Goal: Information Seeking & Learning: Understand process/instructions

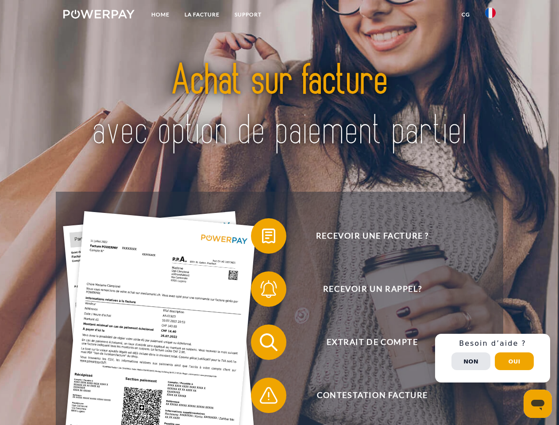
click at [99, 15] on img at bounding box center [98, 14] width 71 height 9
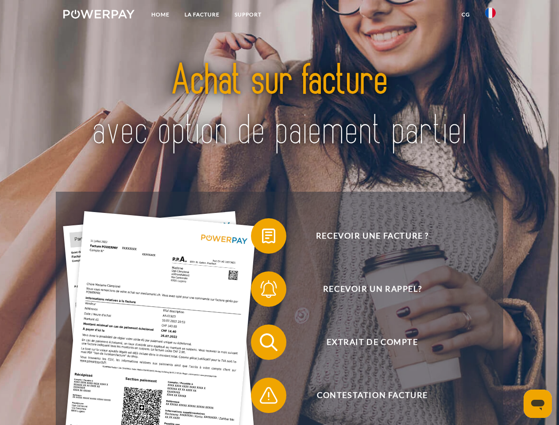
click at [490, 15] on img at bounding box center [490, 13] width 11 height 11
click at [466, 15] on link "CG" at bounding box center [465, 15] width 23 height 16
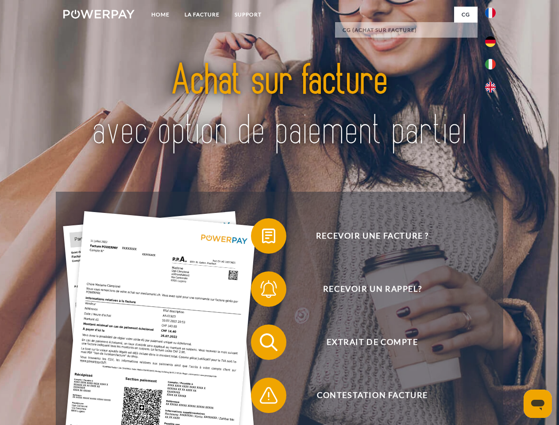
click at [262, 238] on span at bounding box center [255, 236] width 44 height 44
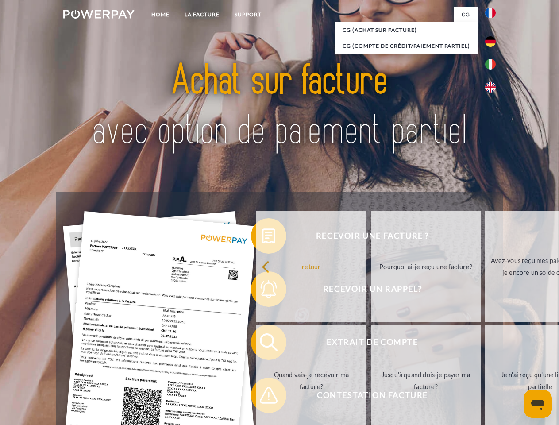
click at [262, 291] on div "Recevoir une facture ? Recevoir un rappel? Extrait de compte retour" at bounding box center [279, 369] width 447 height 354
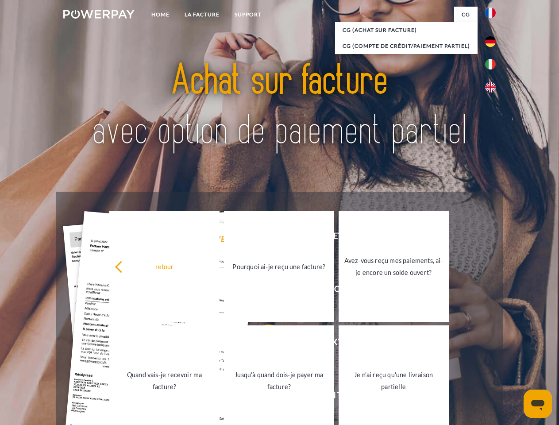
click at [262, 344] on link "Jusqu'à quand dois-je payer ma facture?" at bounding box center [279, 380] width 110 height 111
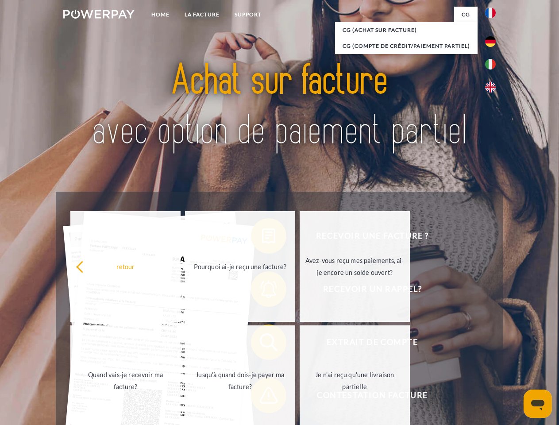
click at [262, 397] on span at bounding box center [255, 395] width 44 height 44
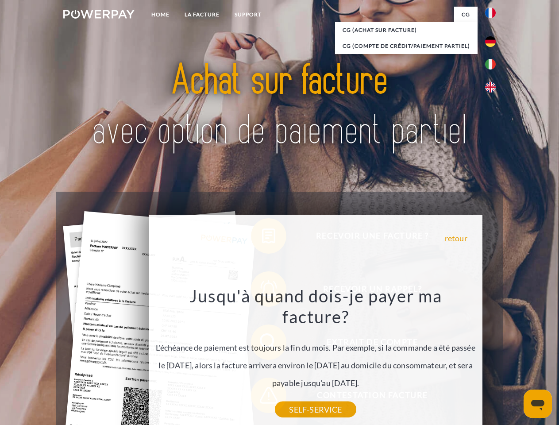
click at [493, 358] on div "Recevoir une facture ? Recevoir un rappel? Extrait de compte retour" at bounding box center [279, 369] width 447 height 354
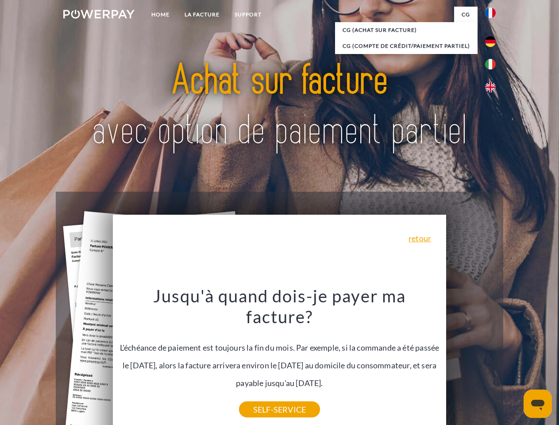
click at [471, 360] on span "Extrait de compte" at bounding box center [372, 341] width 217 height 35
click at [514, 361] on header "Home LA FACTURE Support" at bounding box center [279, 305] width 559 height 611
